Goal: Check status: Check status

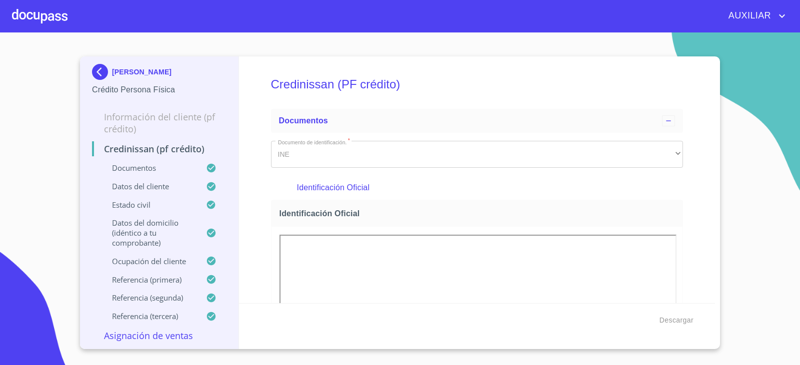
click at [101, 67] on img at bounding box center [102, 72] width 20 height 16
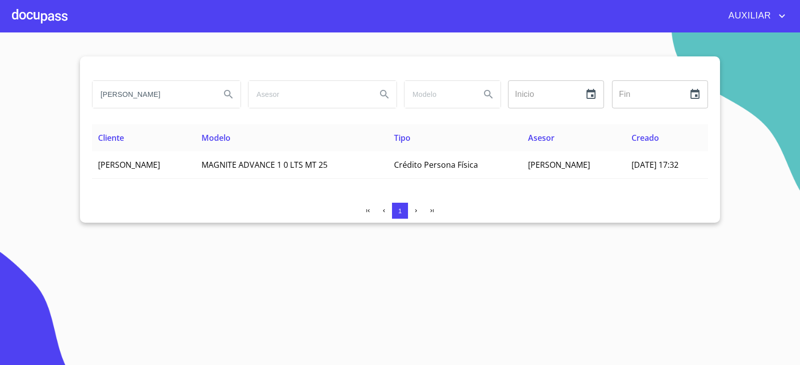
drag, startPoint x: 51, startPoint y: 104, endPoint x: 39, endPoint y: 105, distance: 12.0
click at [39, 105] on section "[PERSON_NAME] Inicio ​ Fin ​ Cliente Modelo Tipo Asesor Creado [PERSON_NAME] MA…" at bounding box center [400, 198] width 800 height 333
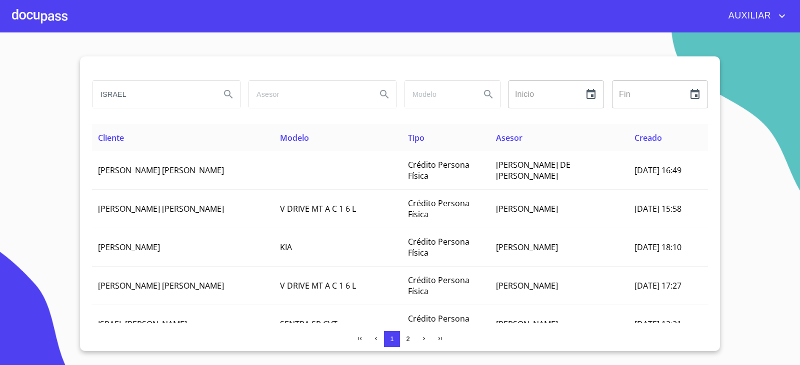
click at [180, 107] on input "ISRAEL" at bounding box center [152, 94] width 120 height 27
click at [139, 94] on input "ISRAEL NETALI" at bounding box center [152, 94] width 120 height 27
click at [196, 95] on input "[PERSON_NAME]" at bounding box center [152, 94] width 120 height 27
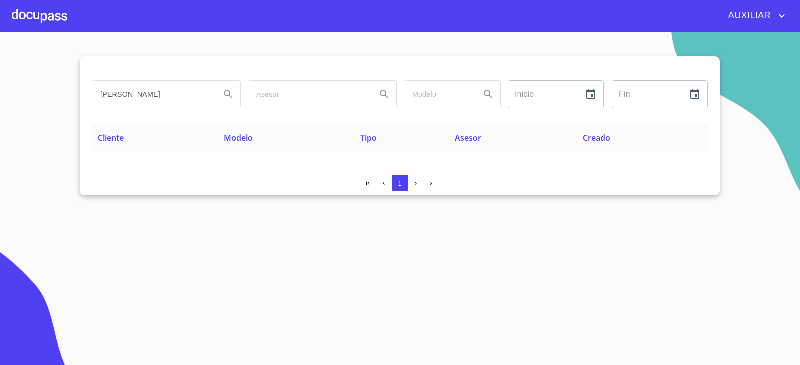
click at [192, 95] on input "[PERSON_NAME]" at bounding box center [152, 94] width 120 height 27
type input "I"
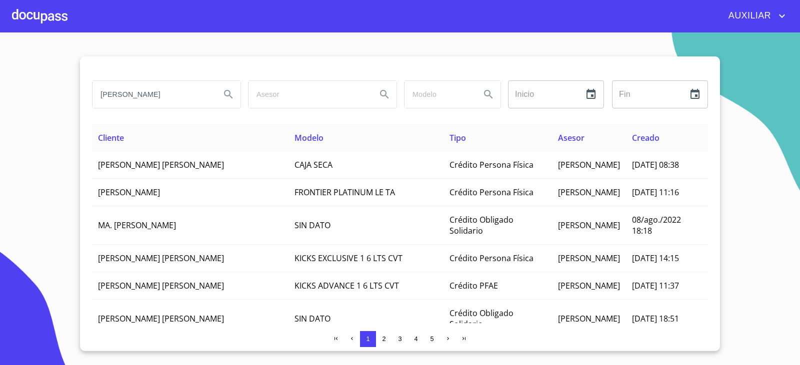
click at [171, 96] on input "[PERSON_NAME]" at bounding box center [152, 94] width 120 height 27
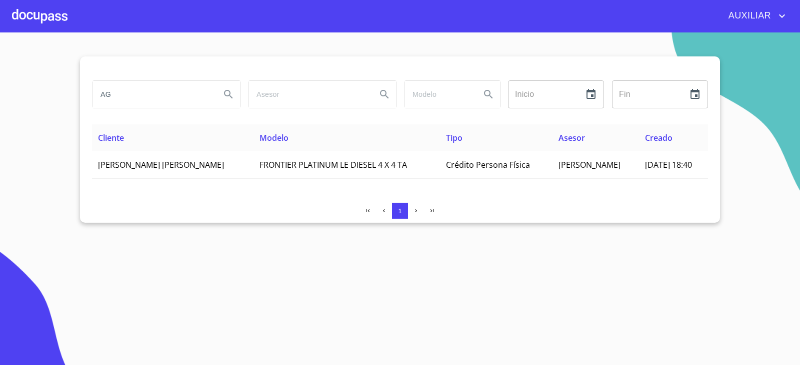
type input "A"
type input "[PERSON_NAME]"
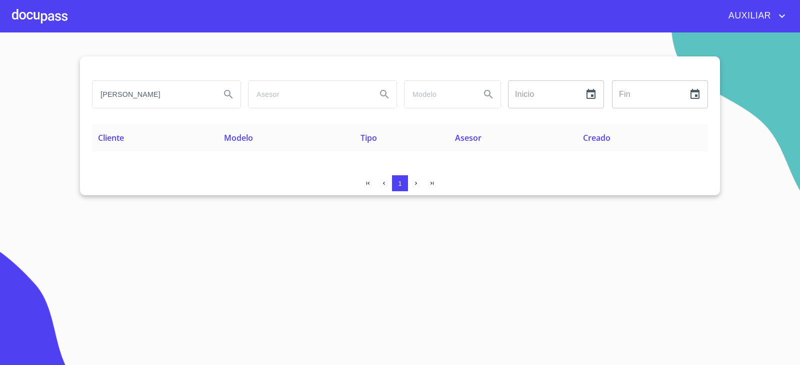
drag, startPoint x: 196, startPoint y: 104, endPoint x: 0, endPoint y: 129, distance: 198.0
click at [0, 129] on section "ISRAEL [PERSON_NAME] Inicio ​ Fin ​ Cliente Modelo Tipo Asesor Creado 1" at bounding box center [400, 198] width 800 height 333
type input "I"
